Goal: Information Seeking & Learning: Learn about a topic

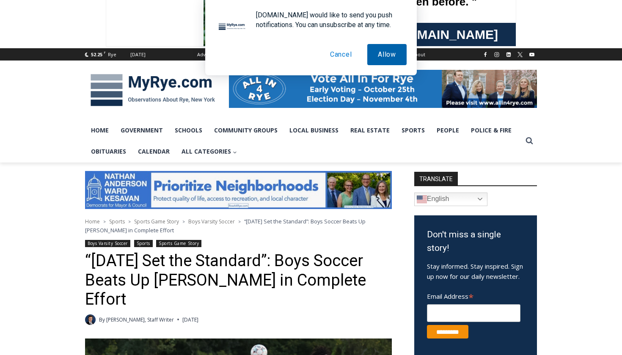
scroll to position [248, 0]
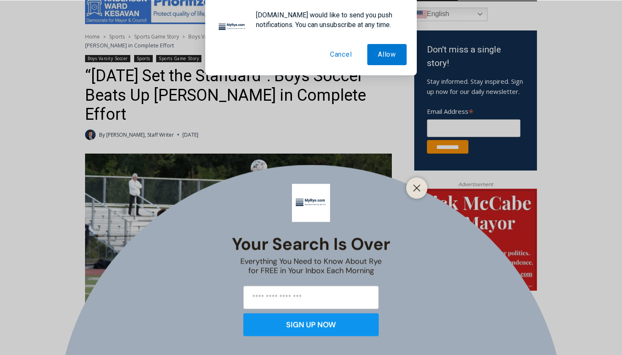
click at [346, 53] on button "Cancel" at bounding box center [340, 54] width 43 height 21
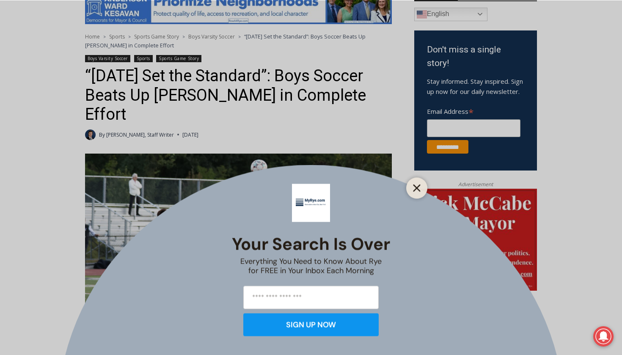
click at [419, 185] on icon "Close" at bounding box center [417, 188] width 8 height 8
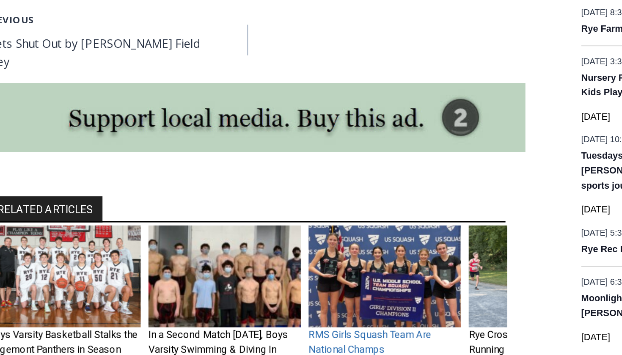
scroll to position [1116, 0]
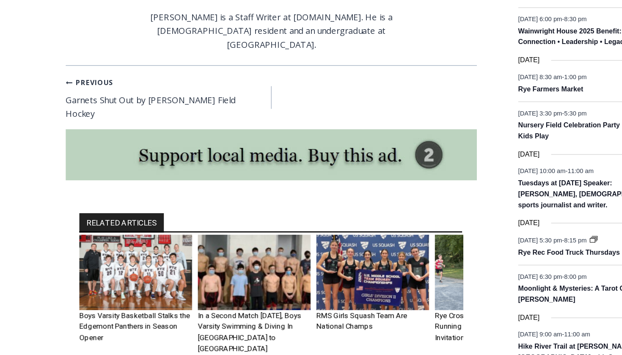
click at [275, 175] on img "3 of 6" at bounding box center [314, 203] width 84 height 56
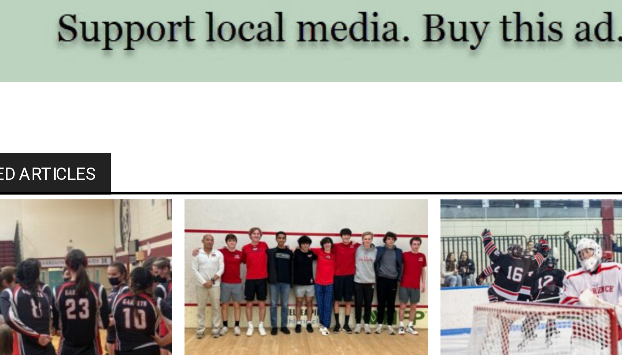
scroll to position [833, 0]
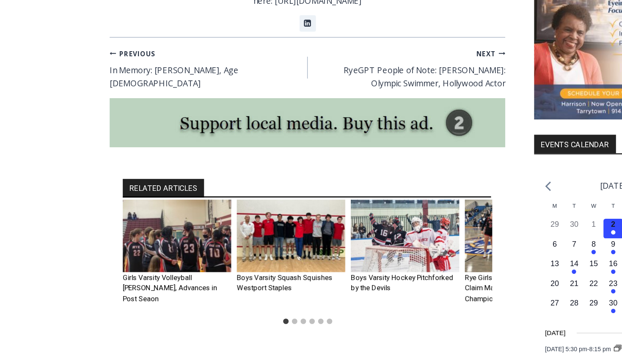
click at [322, 169] on img "3 of 6" at bounding box center [314, 183] width 84 height 56
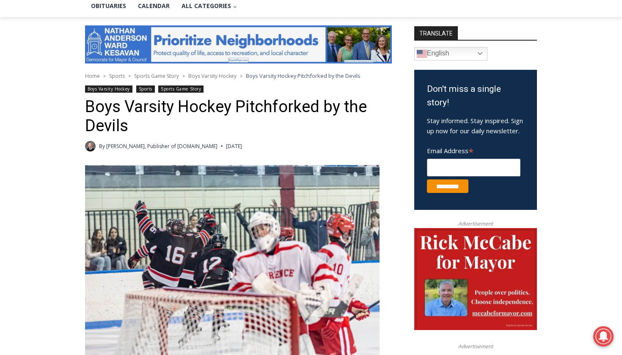
scroll to position [211, 0]
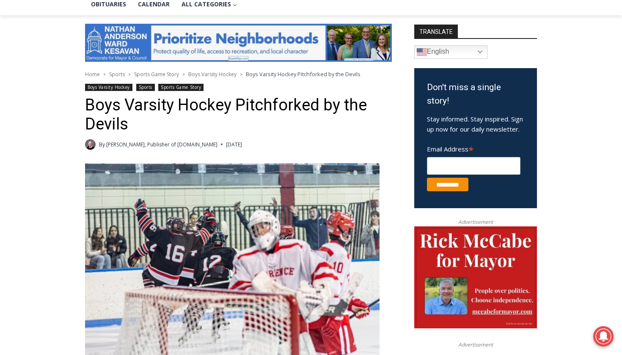
click at [111, 82] on header "Home > Sports > Sports Game Story > Boys Varsity Hockey > Boys Varsity Hockey P…" at bounding box center [238, 110] width 307 height 80
click at [111, 87] on link "Boys Varsity Hockey" at bounding box center [108, 87] width 47 height 7
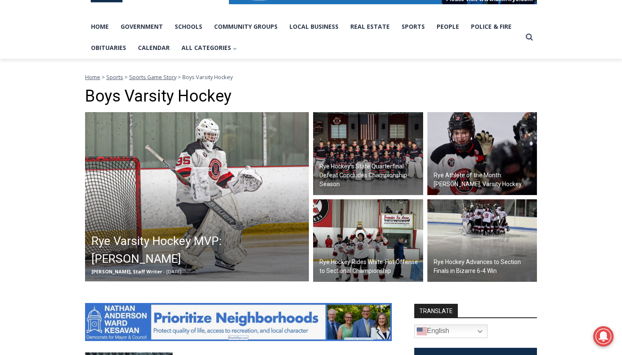
scroll to position [174, 0]
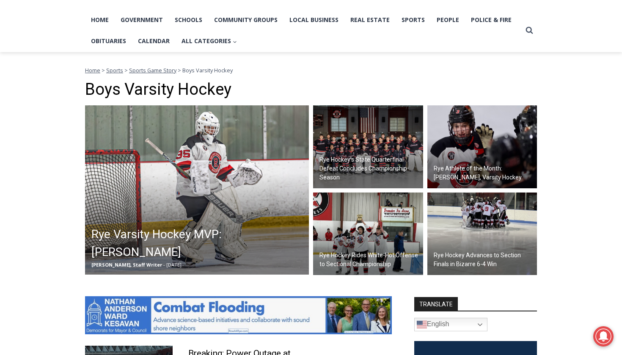
click at [348, 175] on h2 "Rye Hockey’s State Quarterfinal Defeat Concludes Championship Season" at bounding box center [369, 168] width 101 height 27
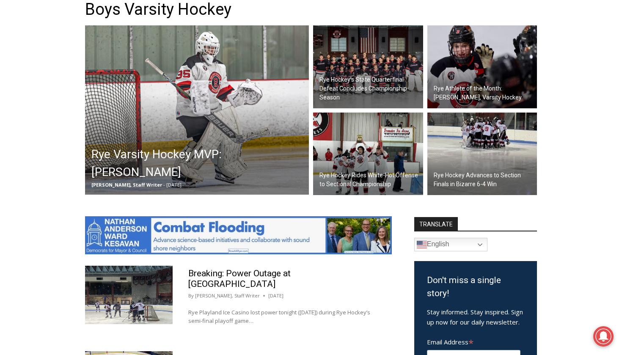
scroll to position [252, 0]
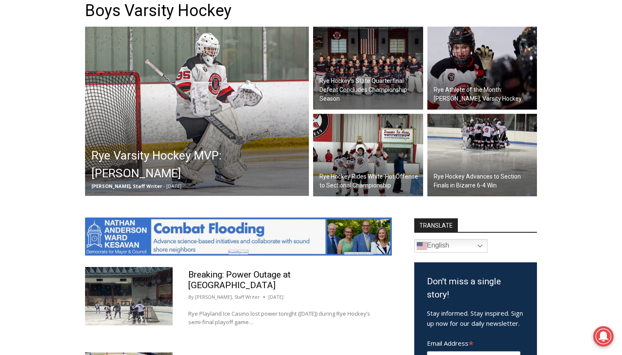
click at [349, 181] on h2 "Rye Hockey Rides White-Hot Offense to Sectional Championship" at bounding box center [369, 181] width 101 height 18
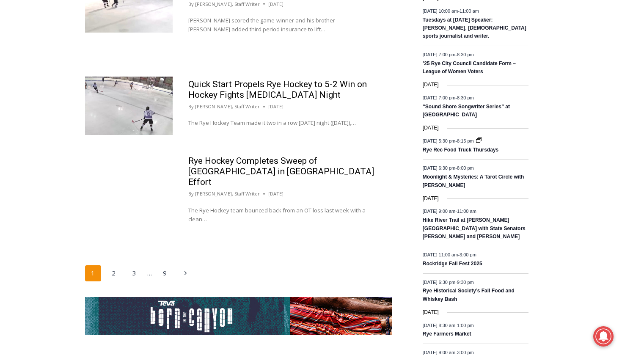
scroll to position [1329, 0]
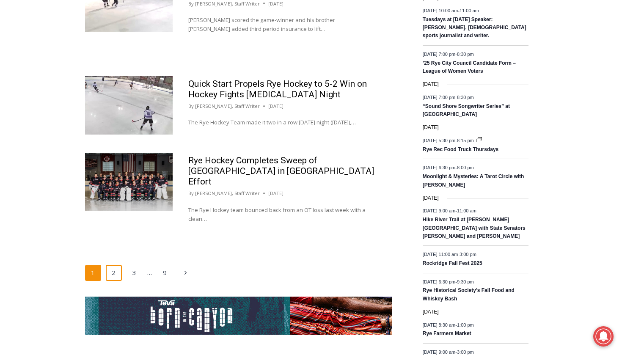
click at [115, 265] on link "2" at bounding box center [114, 273] width 16 height 16
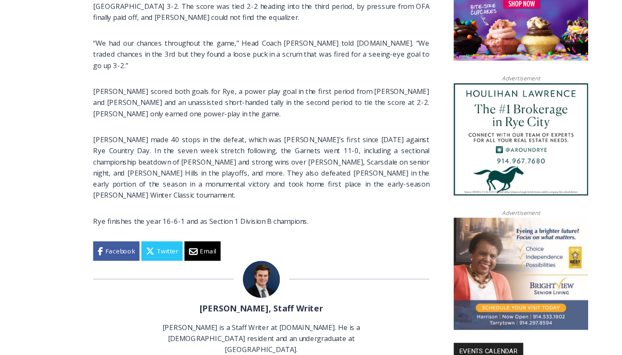
scroll to position [630, 0]
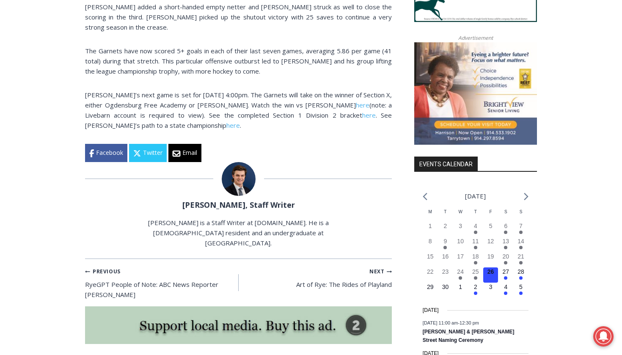
scroll to position [790, 0]
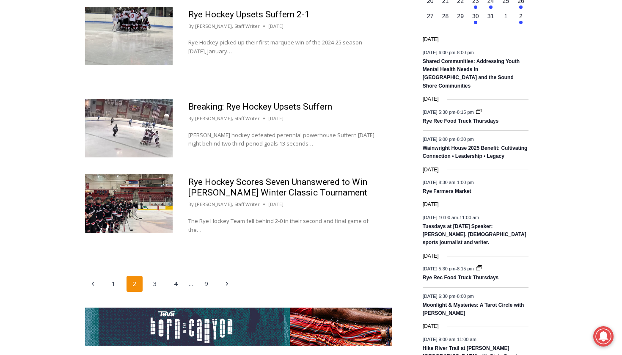
scroll to position [1290, 0]
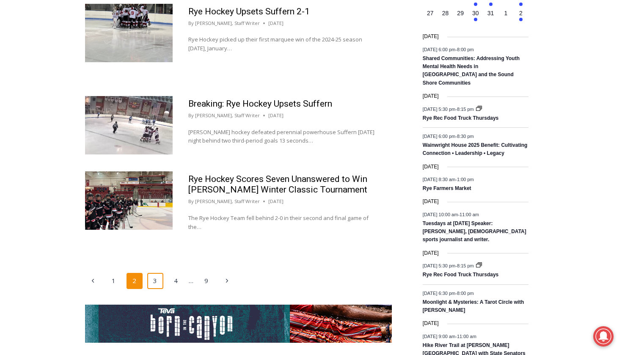
click at [151, 273] on link "3" at bounding box center [155, 281] width 16 height 16
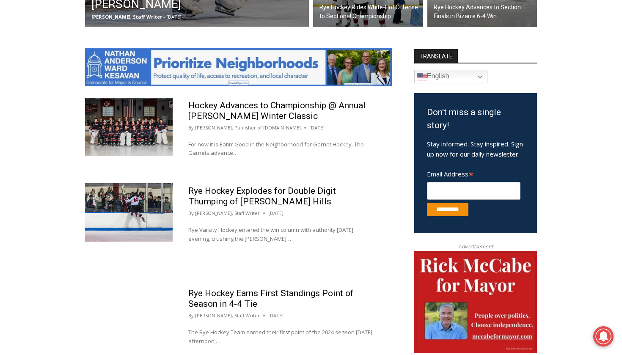
scroll to position [422, 0]
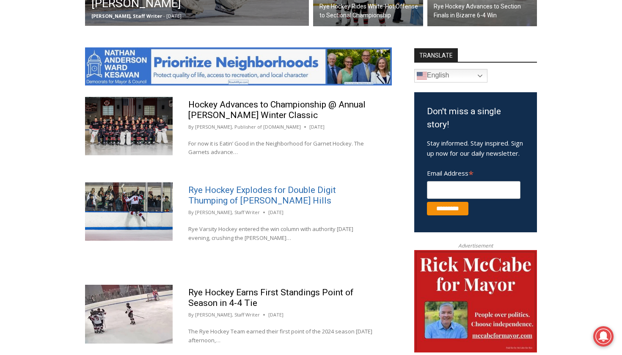
click at [195, 191] on link "Rye Hockey Explodes for Double Digit Thumping of [PERSON_NAME] Hills" at bounding box center [262, 195] width 148 height 21
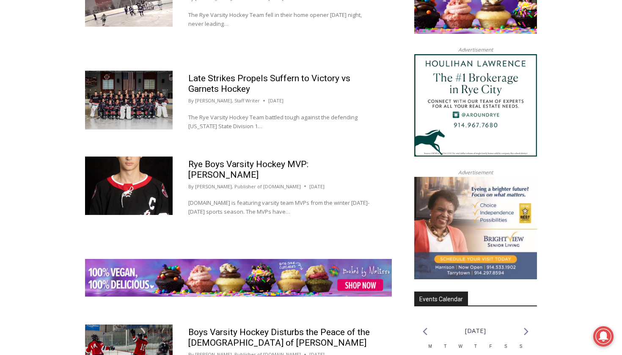
scroll to position [883, 0]
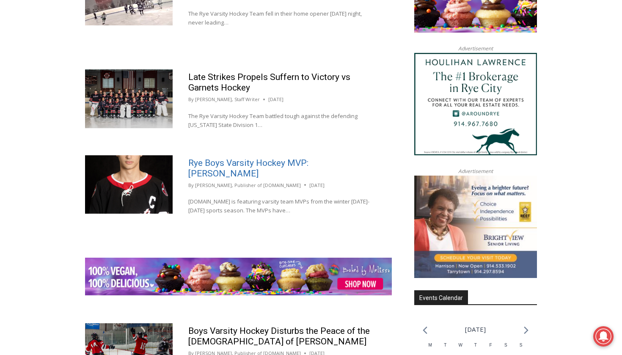
click at [206, 158] on link "Rye Boys Varsity Hockey MVP: Seth Dorfman" at bounding box center [248, 168] width 120 height 21
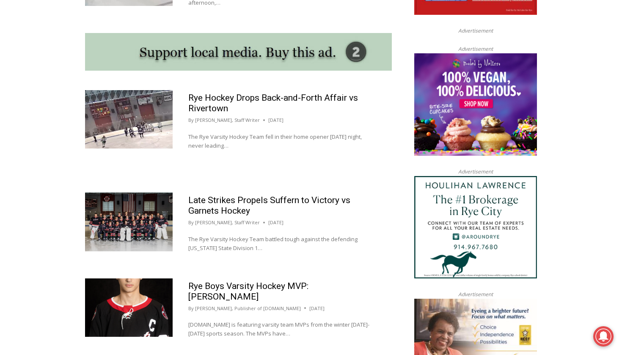
scroll to position [759, 0]
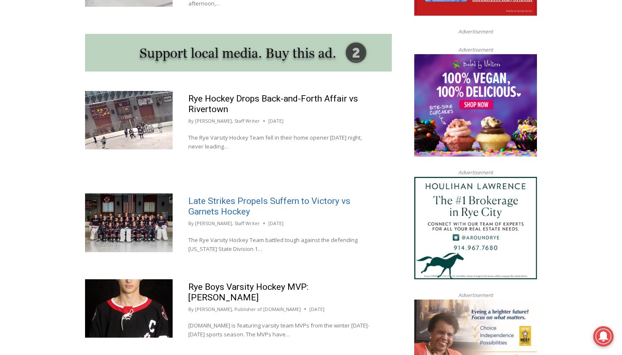
click at [223, 200] on link "Late Strikes Propels Suffern to Victory vs Garnets Hockey" at bounding box center [269, 206] width 162 height 21
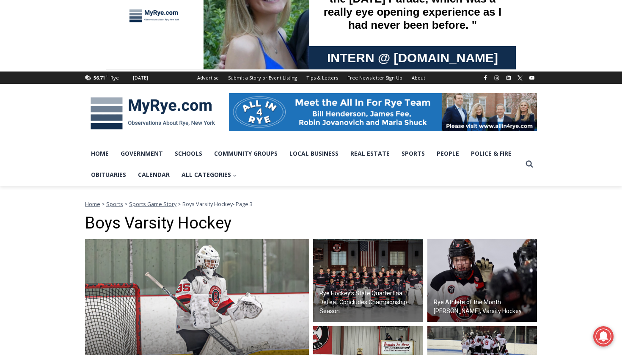
scroll to position [222, 0]
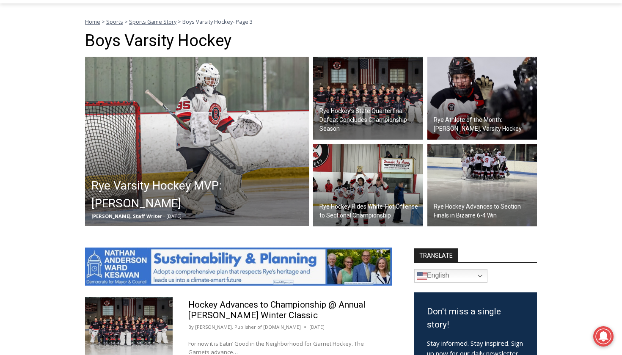
click at [231, 181] on h2 "Rye Varsity Hockey MVP: Fernando Mosquera" at bounding box center [198, 195] width 215 height 36
click at [455, 123] on h2 "Rye Athlete of the Month: Drew Dolan, Varsity Hockey" at bounding box center [483, 124] width 101 height 18
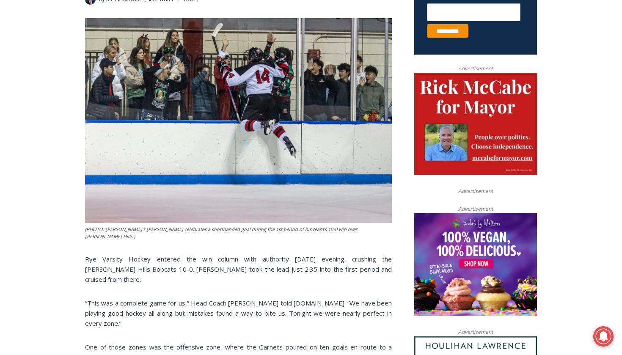
scroll to position [363, 0]
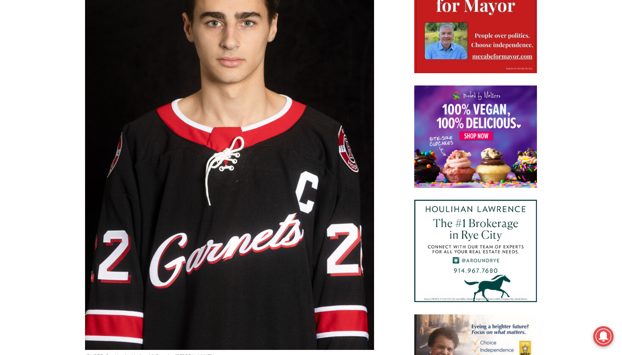
scroll to position [700, 0]
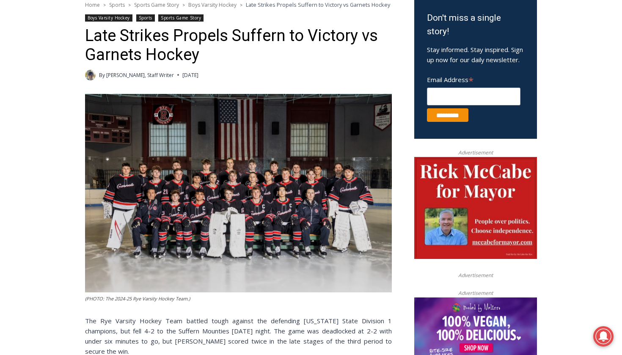
scroll to position [274, 0]
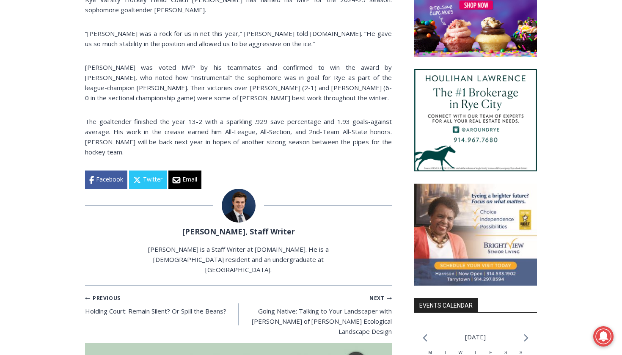
scroll to position [560, 0]
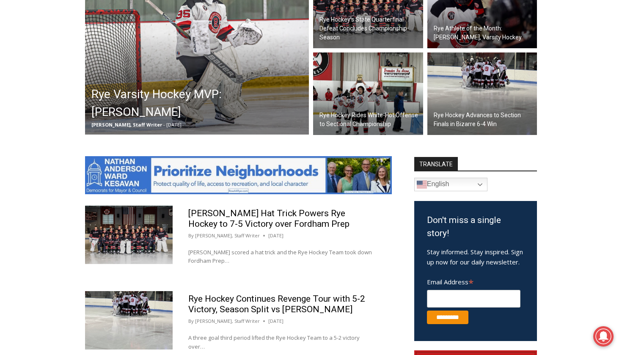
scroll to position [351, 0]
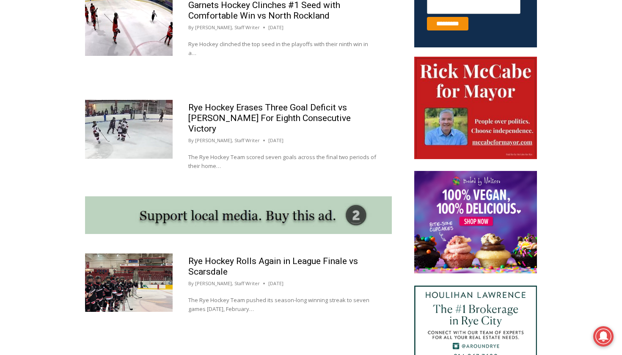
scroll to position [590, 0]
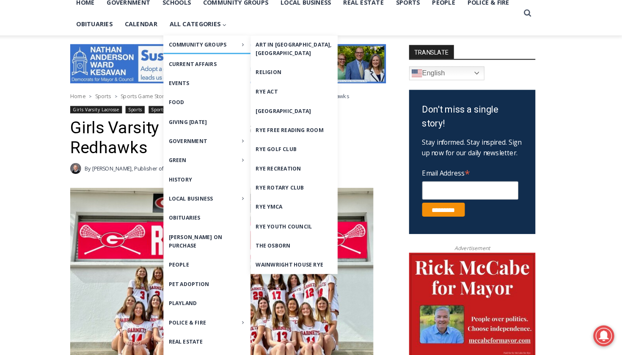
scroll to position [192, 0]
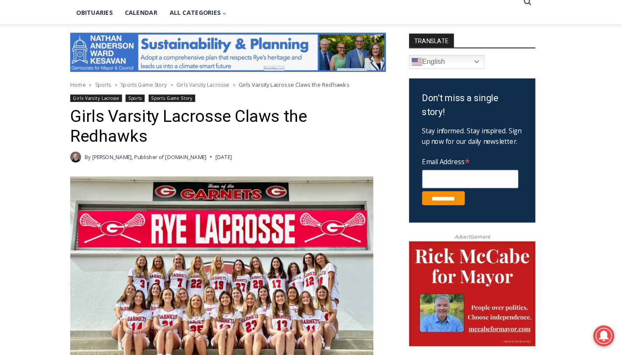
click at [104, 102] on link "Girls Varsity Lacrosse" at bounding box center [110, 105] width 50 height 7
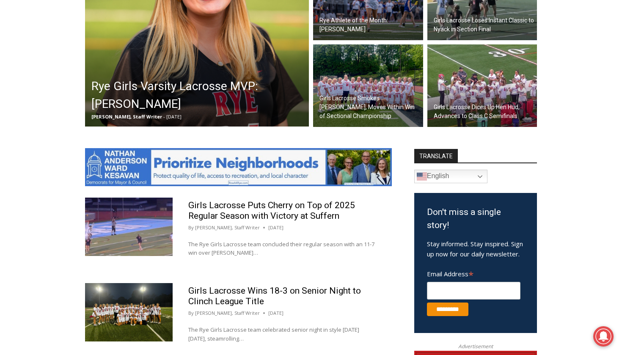
scroll to position [322, 0]
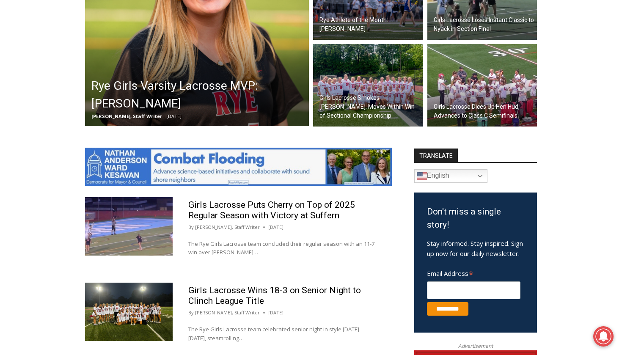
click at [384, 99] on h2 "Girls Lacrosse Smokes Somers, Moves Within Win of Sectional Championship" at bounding box center [369, 106] width 101 height 27
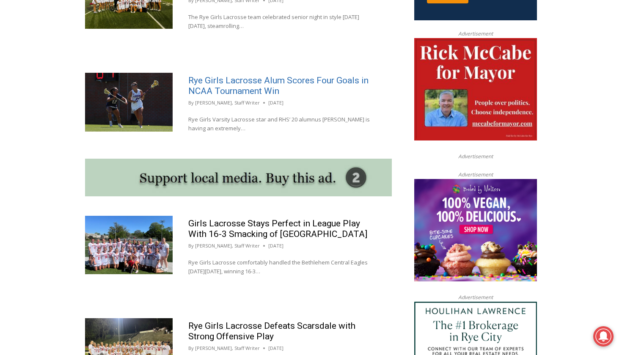
scroll to position [683, 0]
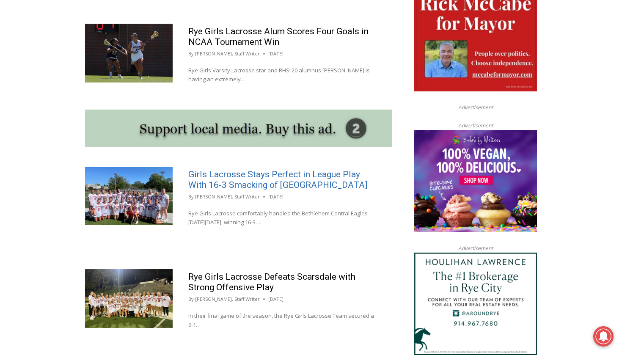
click at [226, 178] on link "Girls Lacrosse Stays Perfect in League Play With 16-3 Smacking of Bethlehem" at bounding box center [277, 179] width 179 height 21
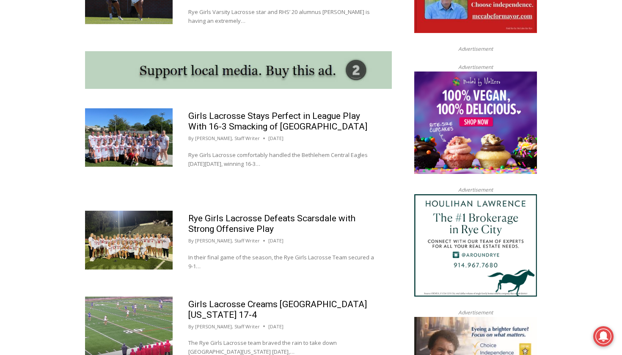
scroll to position [752, 0]
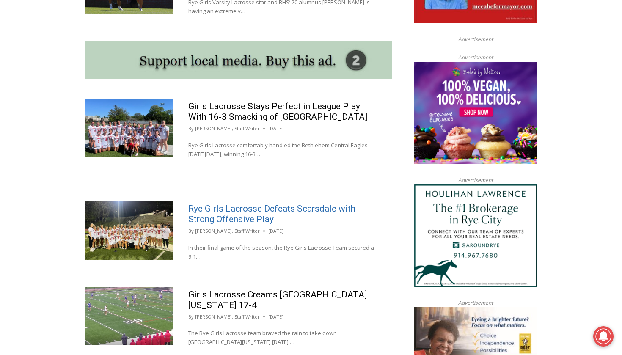
click at [224, 204] on link "Rye Girls Lacrosse Defeats Scarsdale with Strong Offensive Play" at bounding box center [271, 213] width 167 height 21
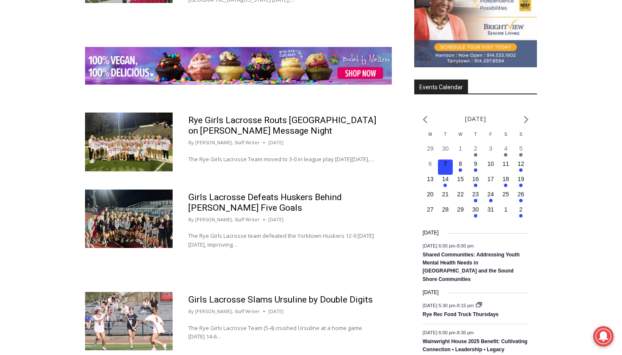
scroll to position [1122, 0]
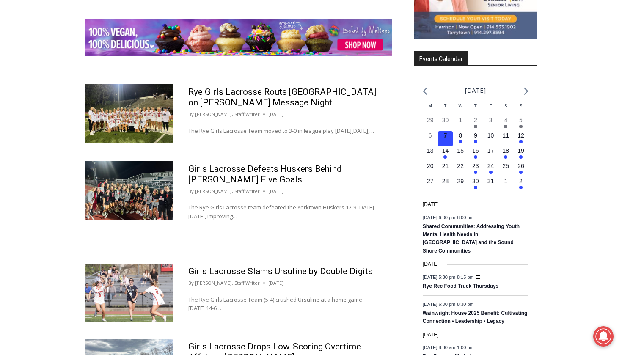
click at [153, 187] on img at bounding box center [129, 190] width 88 height 58
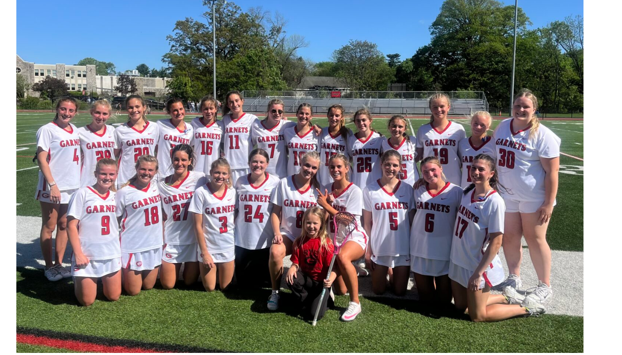
scroll to position [394, 0]
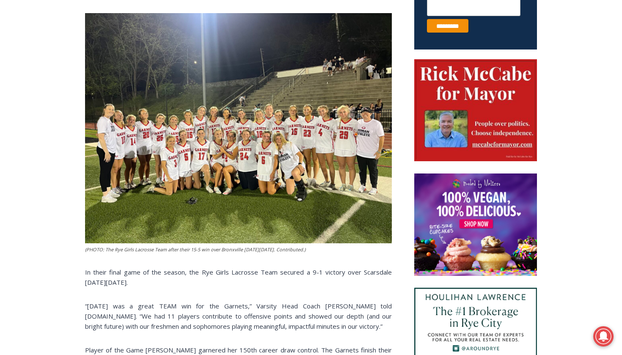
scroll to position [279, 0]
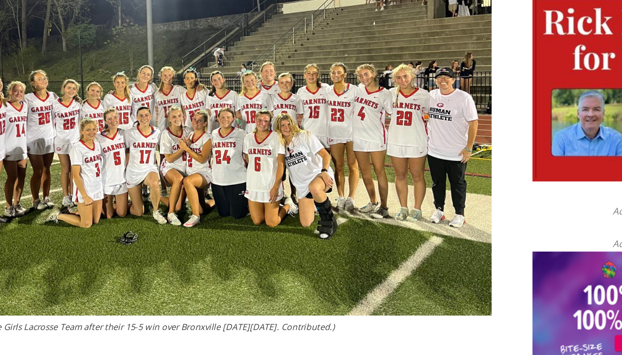
click at [194, 120] on img at bounding box center [238, 218] width 307 height 230
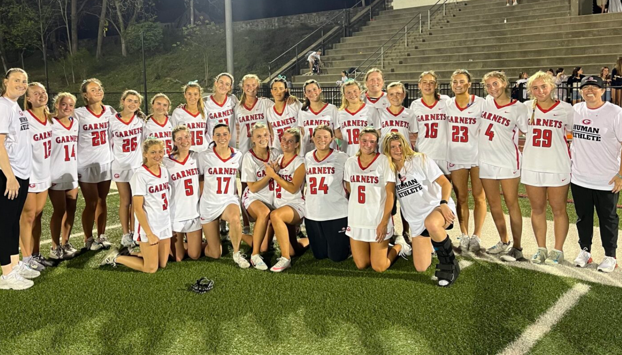
scroll to position [324, 0]
